Goal: Entertainment & Leisure: Consume media (video, audio)

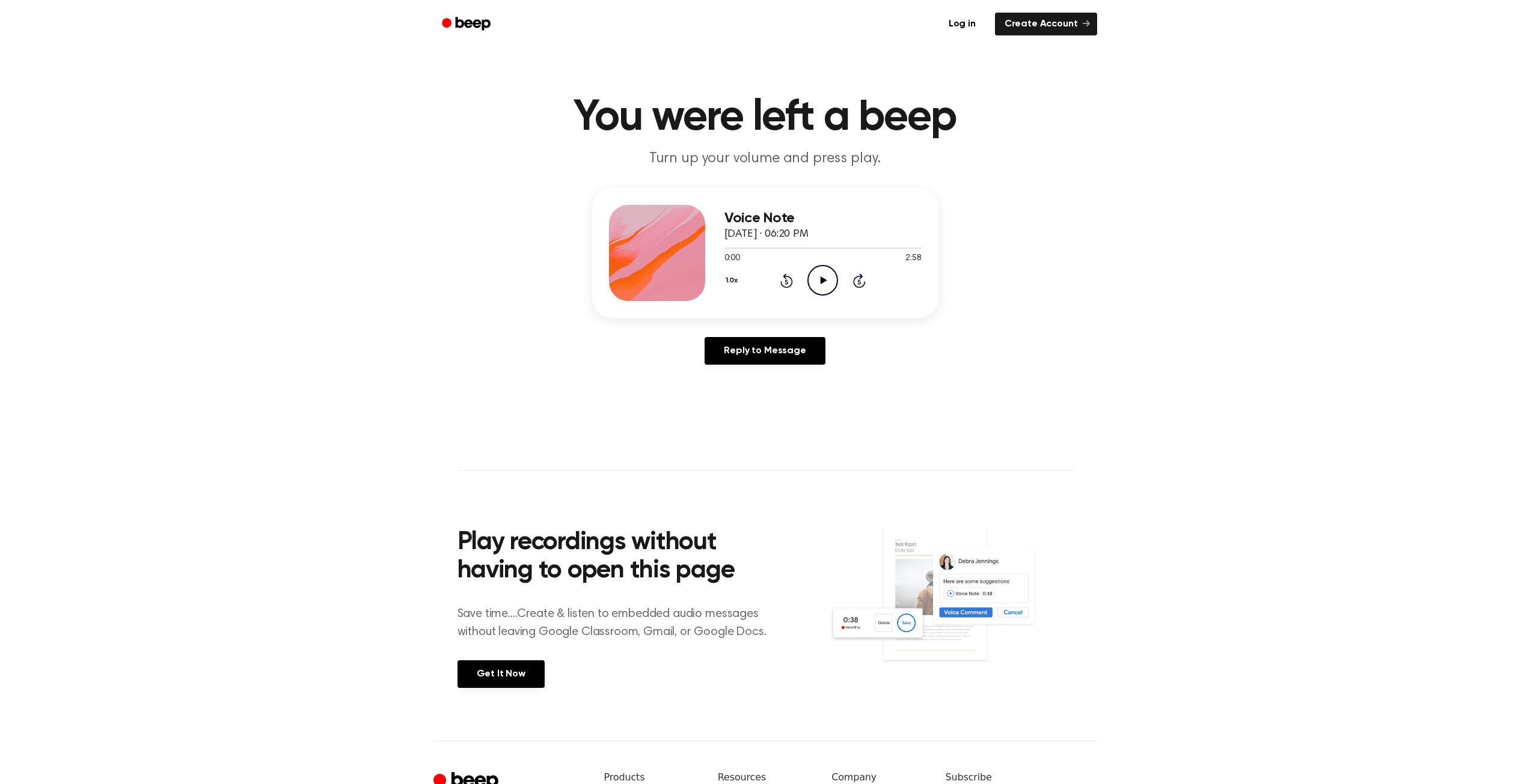
click at [828, 283] on icon "Play Audio" at bounding box center [822, 280] width 30 height 30
click at [832, 278] on icon "Play Audio" at bounding box center [822, 280] width 30 height 30
click at [830, 278] on icon "Play Audio" at bounding box center [822, 280] width 30 height 30
click at [822, 271] on icon "Play Audio" at bounding box center [822, 280] width 30 height 30
click at [816, 288] on icon "Play Audio" at bounding box center [822, 280] width 30 height 30
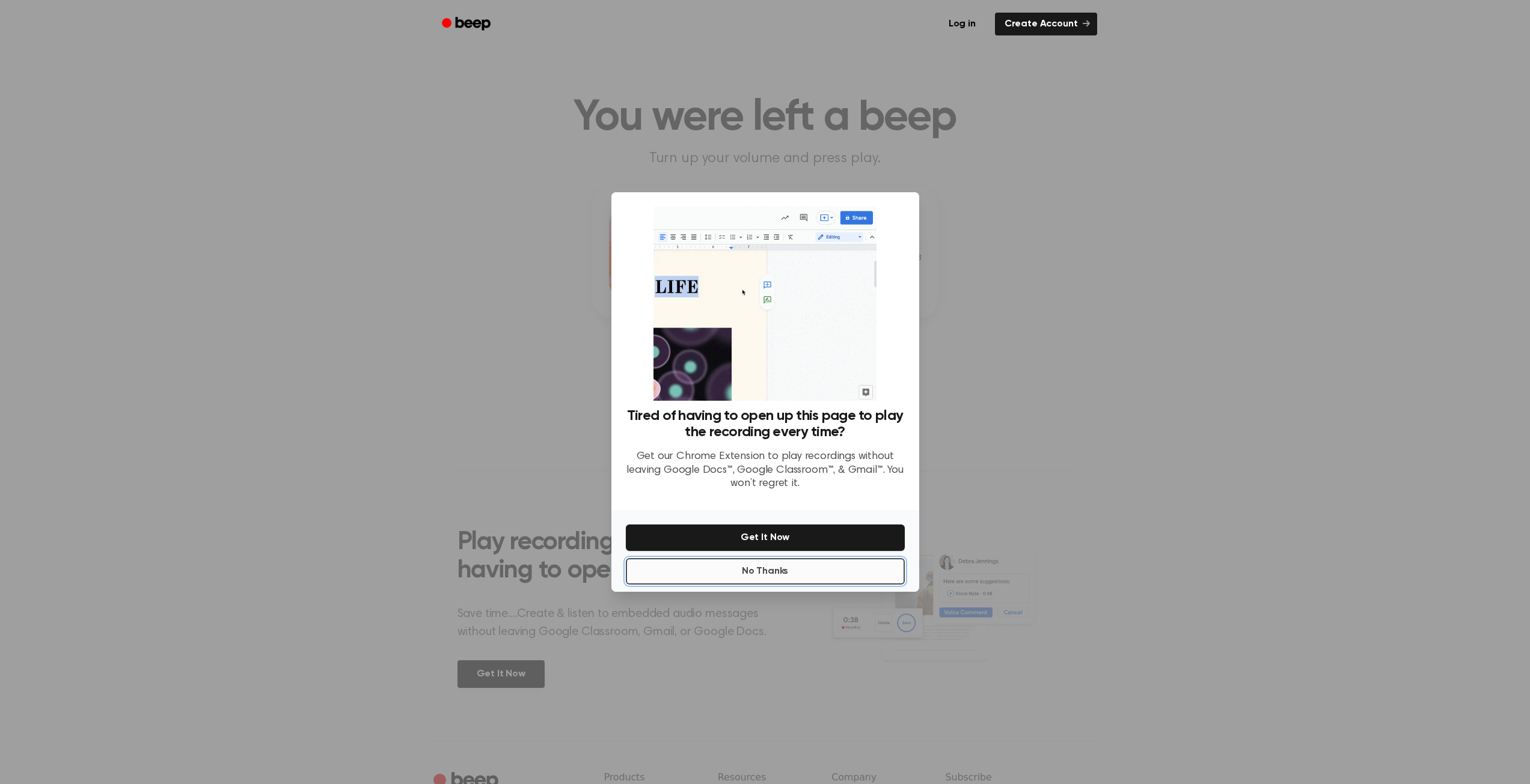
click at [812, 571] on button "No Thanks" at bounding box center [766, 572] width 279 height 27
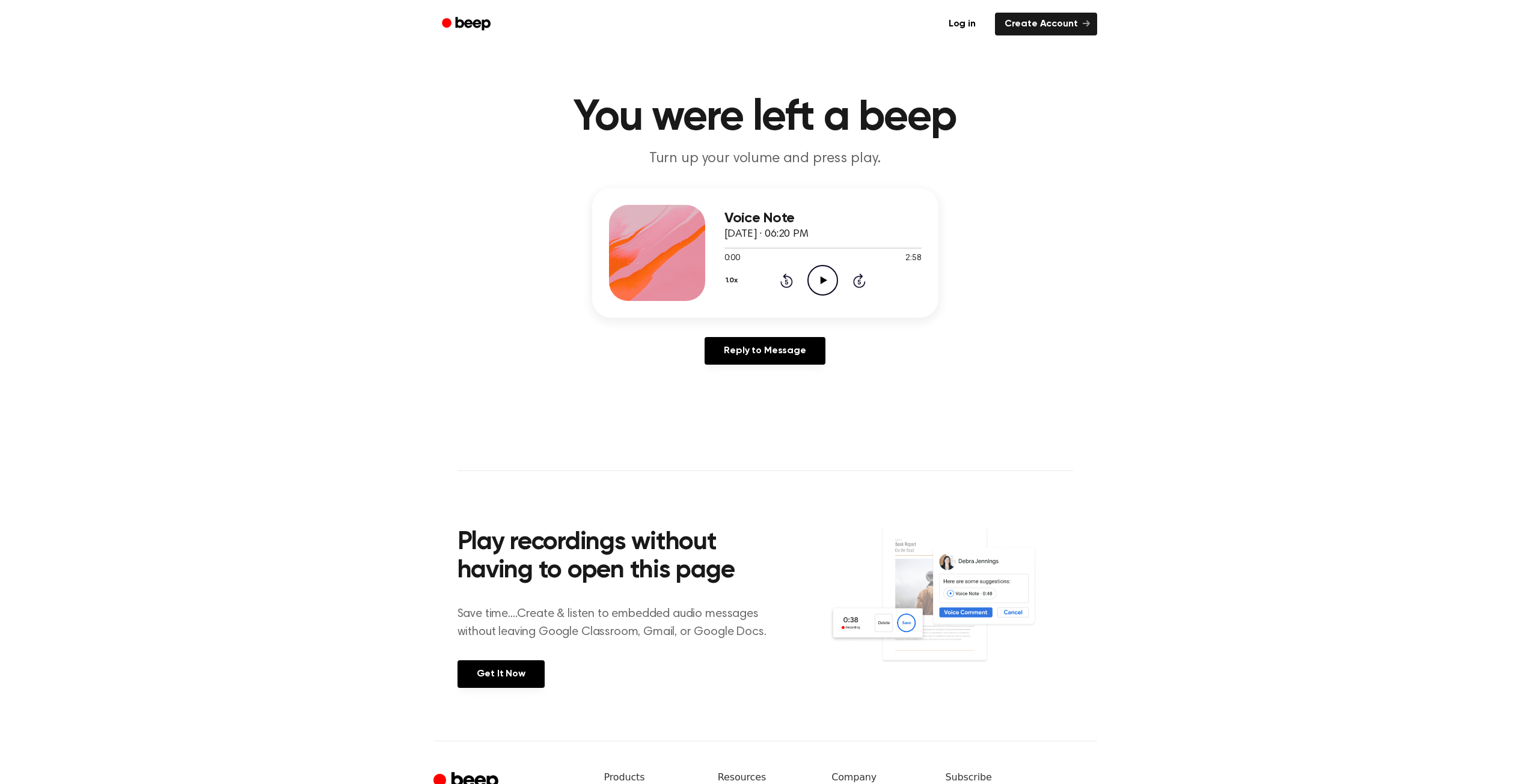
click at [823, 279] on icon at bounding box center [823, 280] width 6 height 7
click at [830, 271] on icon "Play Audio" at bounding box center [822, 280] width 30 height 30
